Goal: Task Accomplishment & Management: Manage account settings

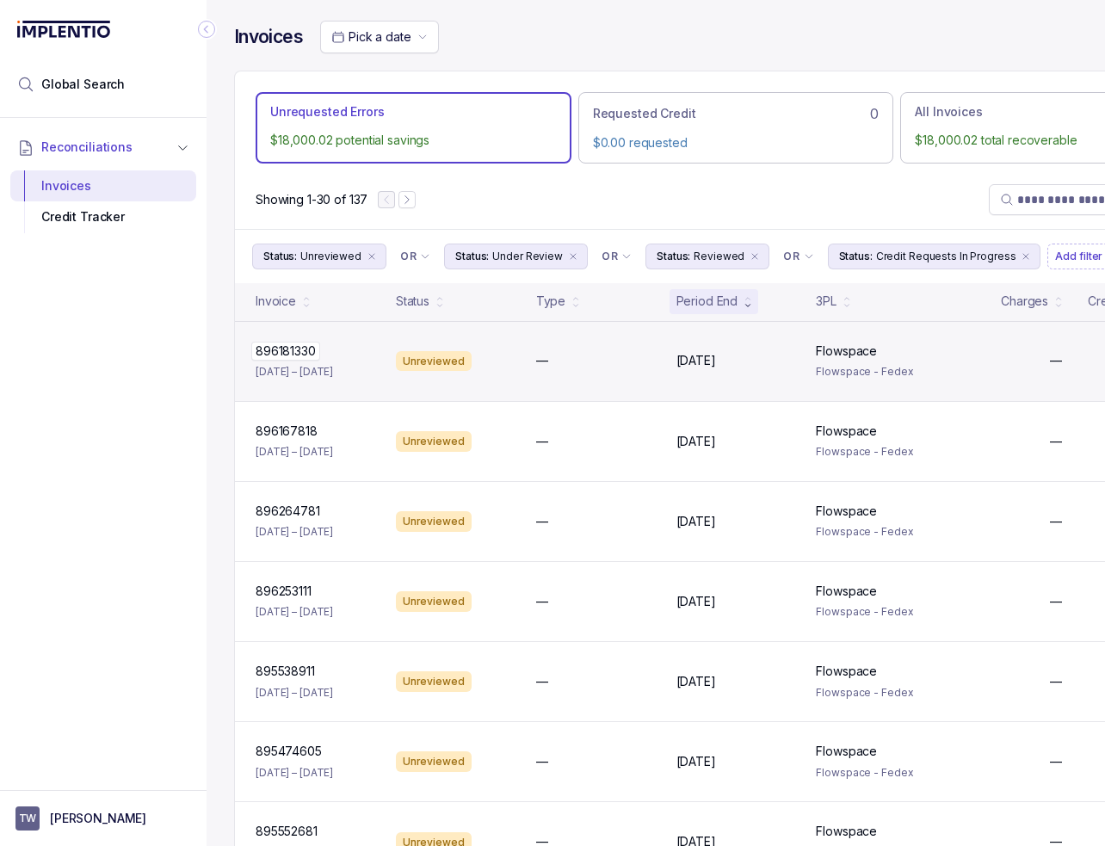
drag, startPoint x: 242, startPoint y: 352, endPoint x: 318, endPoint y: 350, distance: 76.6
click at [318, 350] on div "896181330 896181330 [DATE] – [DATE] Unreviewed — [DATE] [DATE] Flowspace Flowsp…" at bounding box center [736, 361] width 1002 height 80
copy div "896181330 896181330"
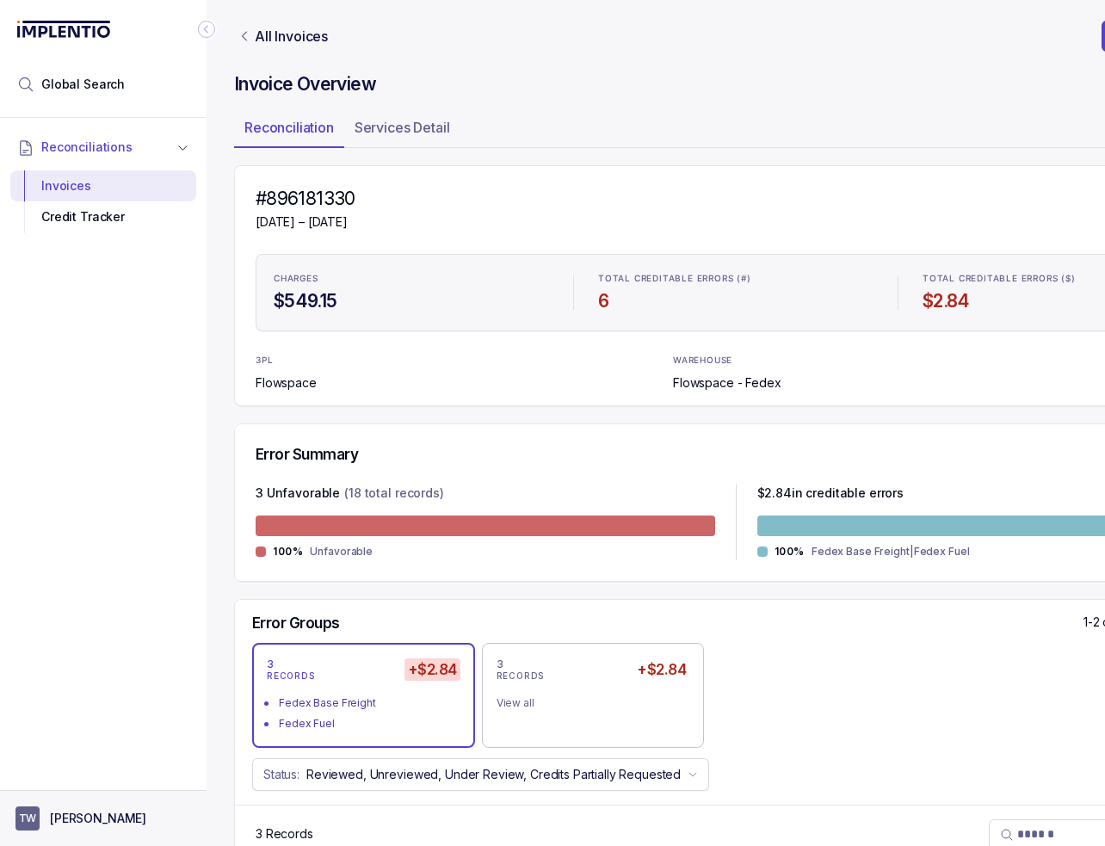
click at [109, 818] on button "TW [PERSON_NAME]" at bounding box center [103, 818] width 176 height 24
click at [120, 800] on aside "TW [PERSON_NAME]" at bounding box center [103, 818] width 207 height 56
click at [127, 821] on button "TW [PERSON_NAME]" at bounding box center [103, 818] width 176 height 24
click at [116, 793] on li "Logout" at bounding box center [103, 782] width 177 height 28
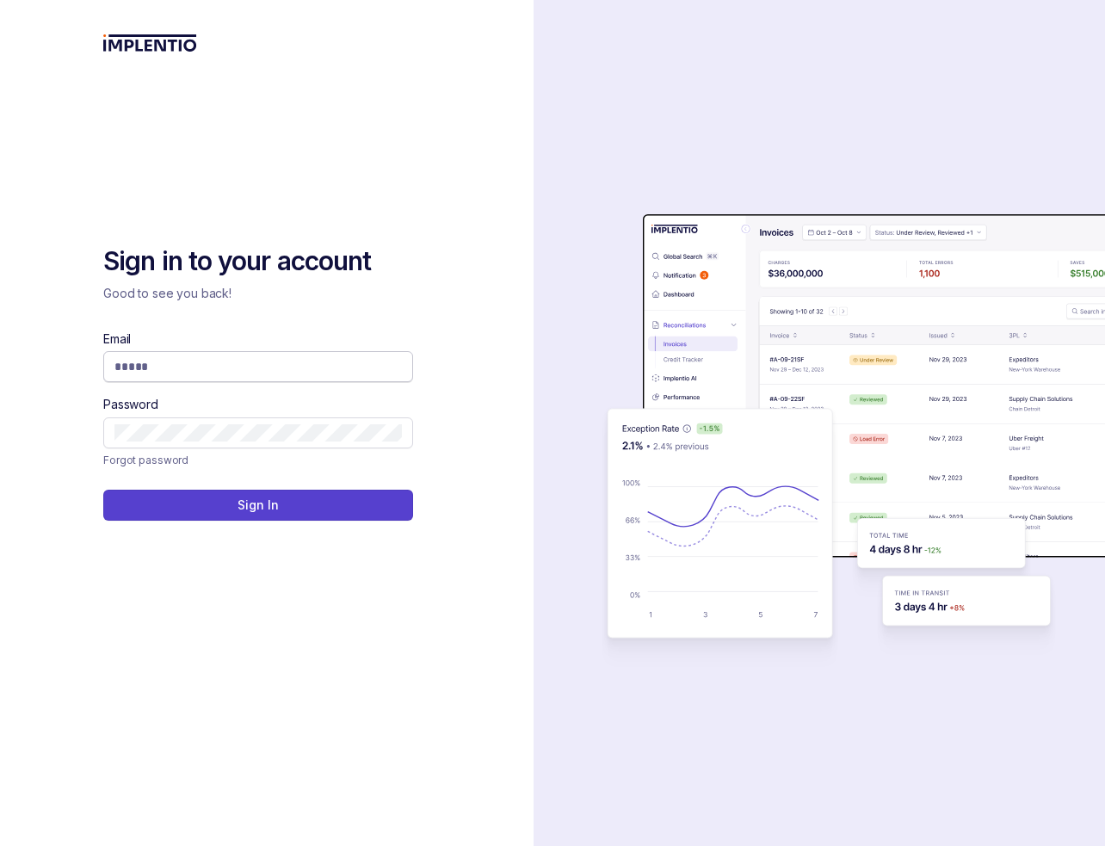
click at [311, 365] on input "Email" at bounding box center [257, 366] width 287 height 17
type input "**********"
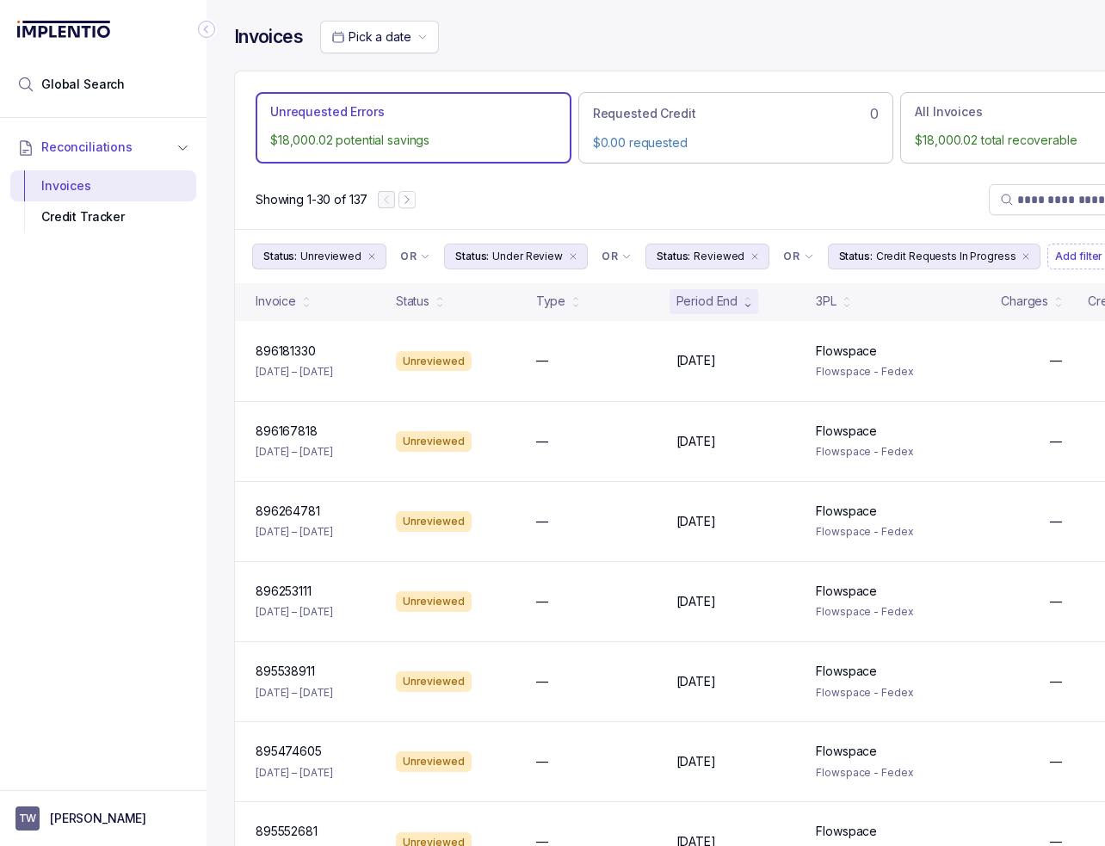
click at [202, 27] on icon "Collapse Icon" at bounding box center [206, 29] width 17 height 17
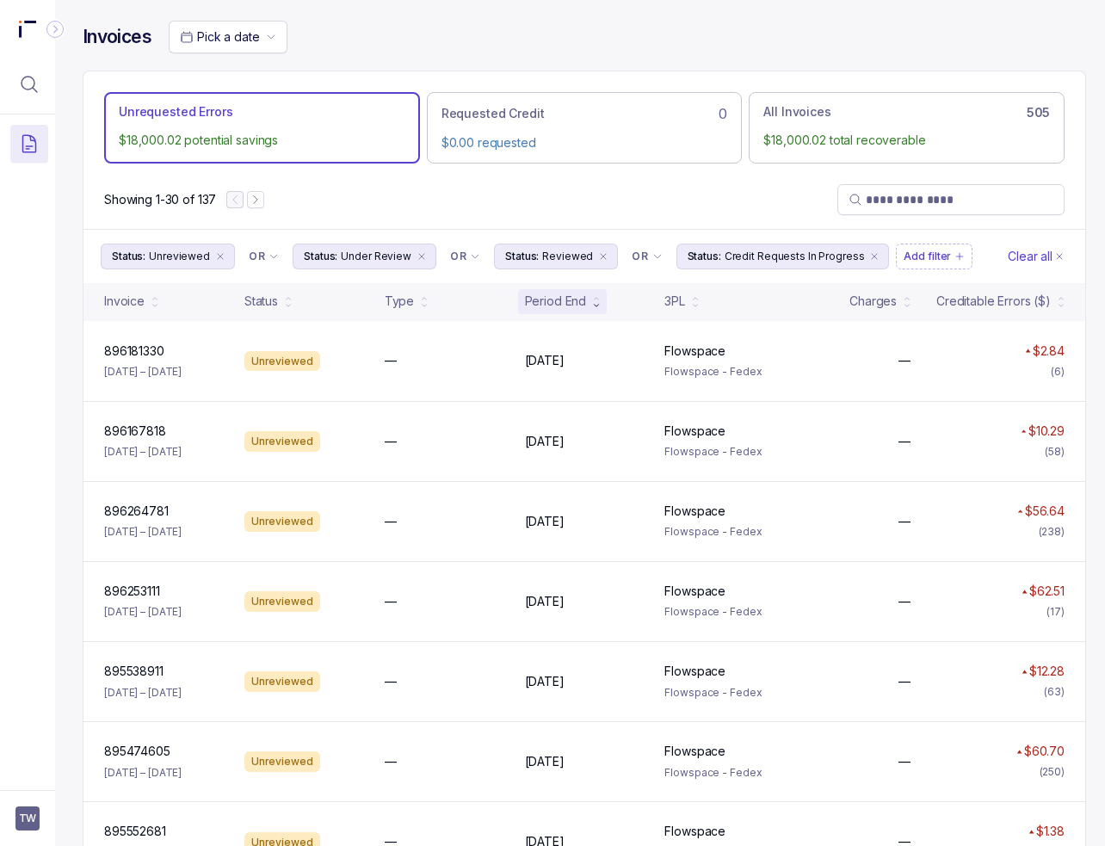
click at [515, 192] on div "Showing 1-30 of 137" at bounding box center [584, 199] width 1002 height 59
click at [887, 62] on div "Invoices Pick a date" at bounding box center [584, 46] width 1003 height 50
drag, startPoint x: 903, startPoint y: 192, endPoint x: 898, endPoint y: 200, distance: 10.0
click at [903, 192] on input "search" at bounding box center [960, 199] width 188 height 17
paste input "*********"
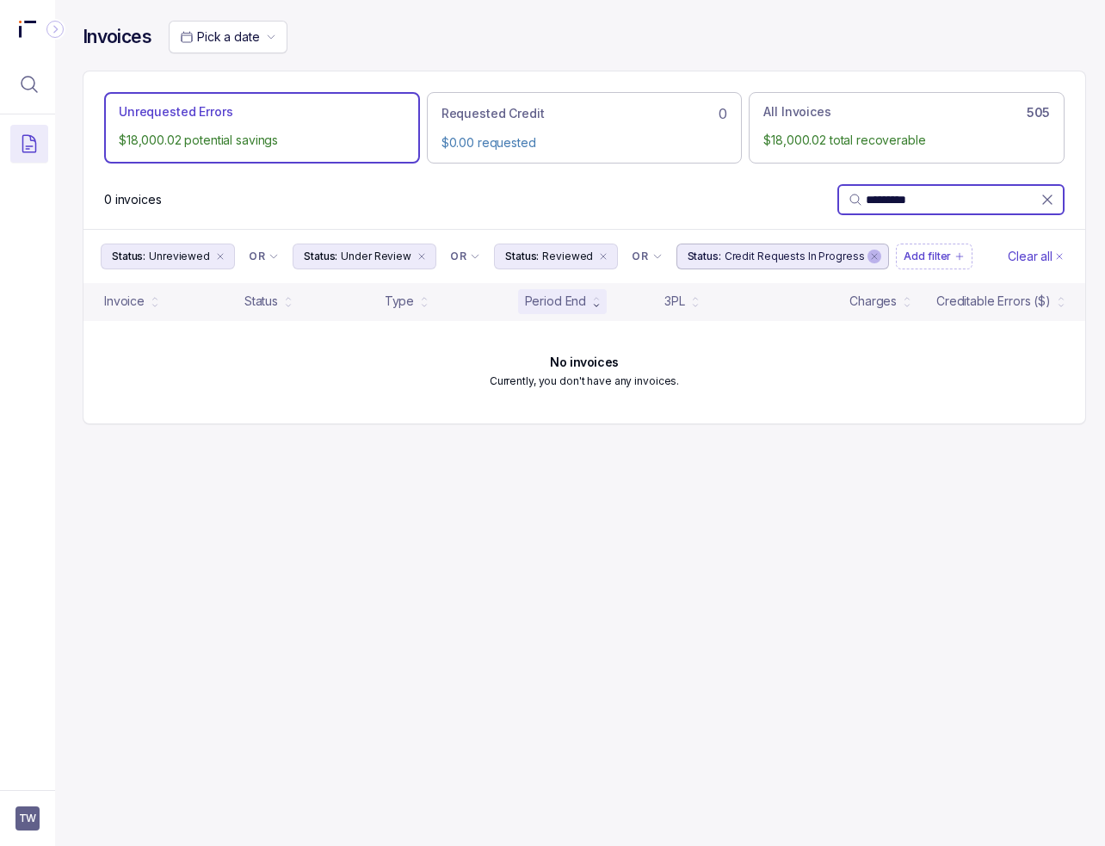
type input "*********"
click at [869, 251] on icon "remove content" at bounding box center [874, 256] width 10 height 10
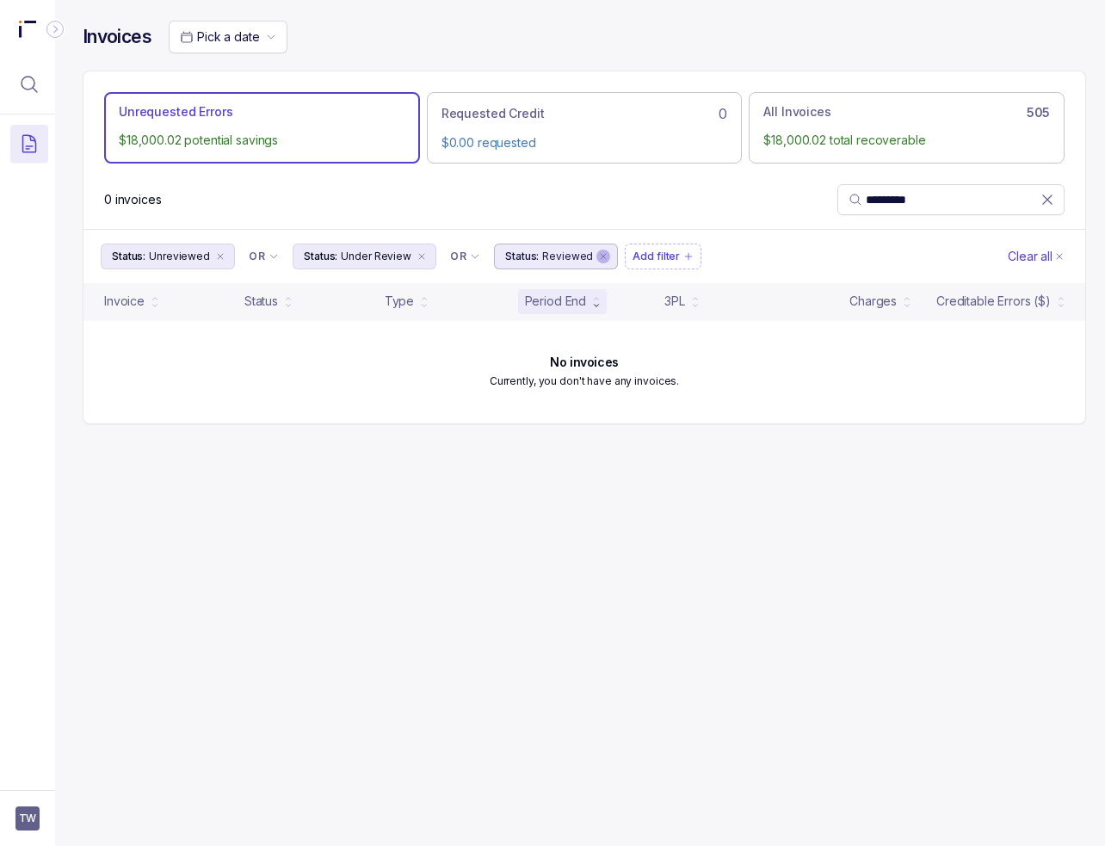
click at [598, 257] on icon "remove content" at bounding box center [603, 256] width 10 height 10
click at [416, 254] on icon "remove content" at bounding box center [421, 256] width 10 height 10
click at [215, 255] on icon "remove content" at bounding box center [220, 256] width 10 height 10
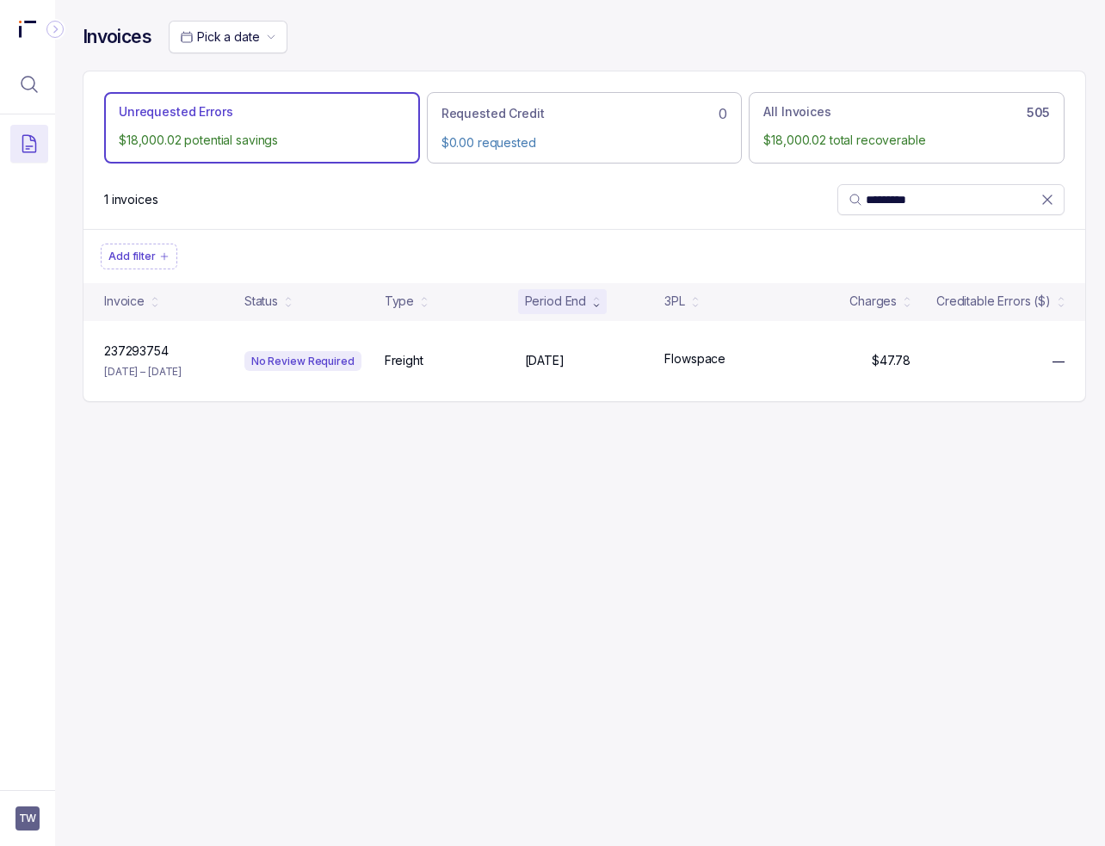
click at [481, 204] on div "1 invoices *********" at bounding box center [584, 199] width 1002 height 59
